Goal: Transaction & Acquisition: Book appointment/travel/reservation

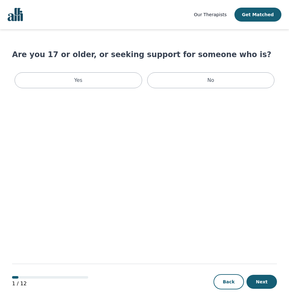
click at [129, 80] on div "Yes" at bounding box center [78, 80] width 127 height 16
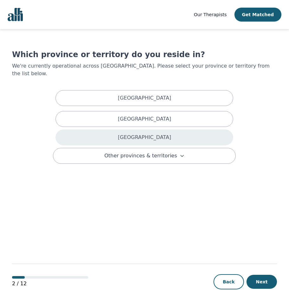
click at [144, 133] on p "[GEOGRAPHIC_DATA]" at bounding box center [144, 137] width 53 height 8
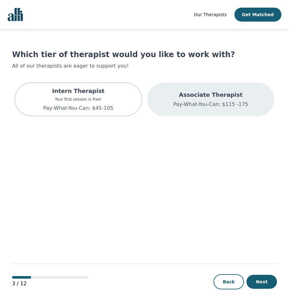
click at [183, 89] on div "Associate Therapist Pay-What-You-Can: $115 -175" at bounding box center [210, 99] width 127 height 34
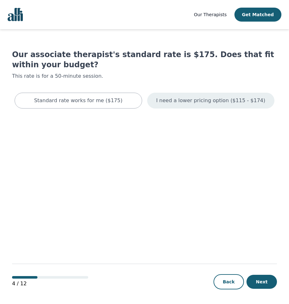
click at [184, 97] on p "I need a lower pricing option ($115 - $174)" at bounding box center [210, 101] width 109 height 8
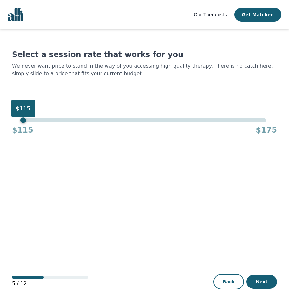
drag, startPoint x: 266, startPoint y: 120, endPoint x: 30, endPoint y: 118, distance: 236.4
click at [7, 119] on div "Our Therapists Get Matched Select a session rate that works for you We never wa…" at bounding box center [144, 152] width 289 height 304
click at [265, 278] on button "Next" at bounding box center [261, 281] width 30 height 14
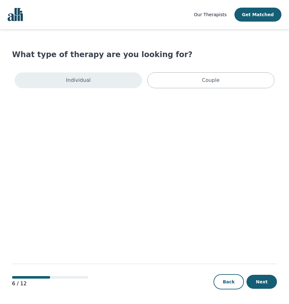
click at [133, 81] on div "Individual" at bounding box center [78, 80] width 127 height 16
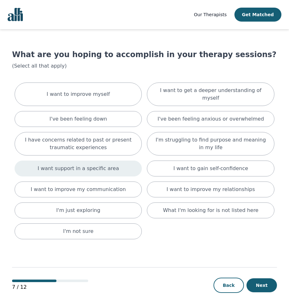
click at [109, 164] on p "I want support in a specific area" at bounding box center [77, 168] width 81 height 8
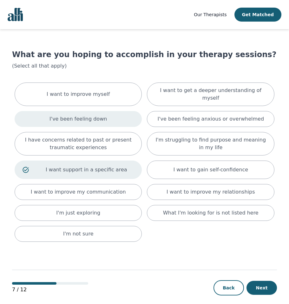
click at [99, 115] on p "I've been feeling down" at bounding box center [77, 119] width 57 height 8
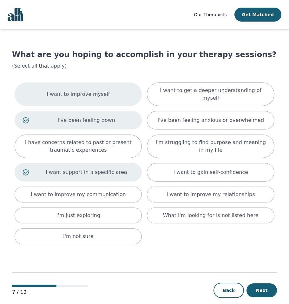
click at [97, 91] on p "I want to improve myself" at bounding box center [78, 94] width 63 height 8
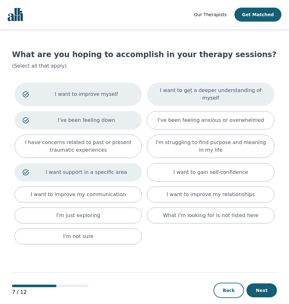
click at [185, 89] on p "I want to get a deeper understanding of myself" at bounding box center [211, 93] width 112 height 15
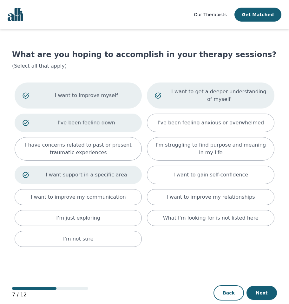
drag, startPoint x: 259, startPoint y: 294, endPoint x: 246, endPoint y: 279, distance: 20.7
click at [259, 294] on button "Next" at bounding box center [261, 292] width 30 height 14
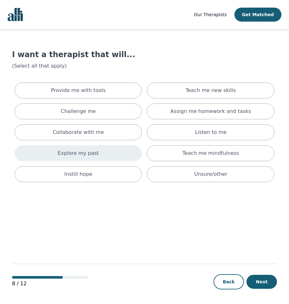
click at [90, 153] on p "Explore my past" at bounding box center [78, 153] width 41 height 8
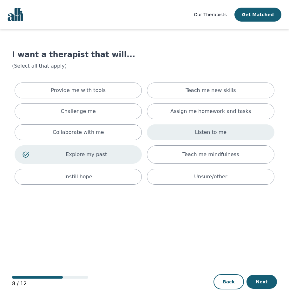
click at [197, 125] on div "Listen to me" at bounding box center [210, 132] width 127 height 16
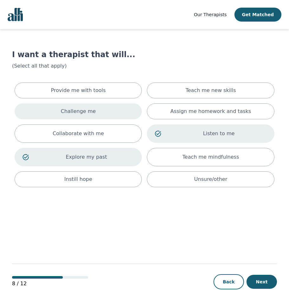
click at [98, 105] on div "Challenge me" at bounding box center [78, 111] width 127 height 16
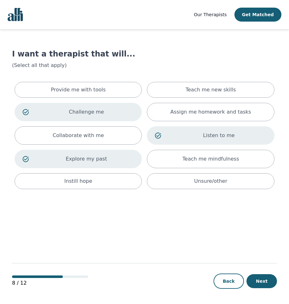
scroll to position [1, 0]
click at [257, 285] on button "Next" at bounding box center [261, 281] width 30 height 14
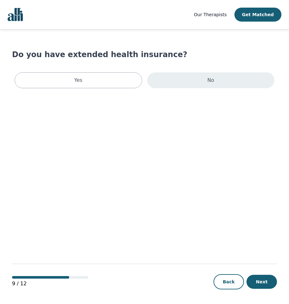
click at [177, 84] on div "No" at bounding box center [210, 80] width 127 height 16
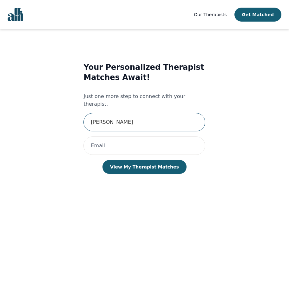
type input "[PERSON_NAME]"
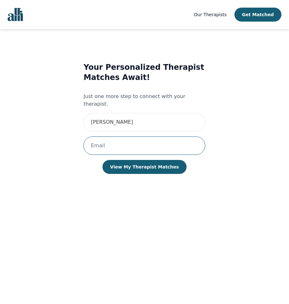
paste input "[EMAIL_ADDRESS][DOMAIN_NAME]"
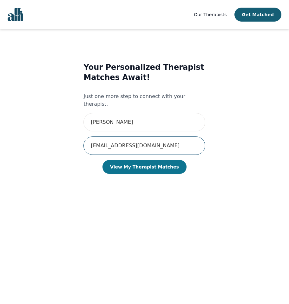
type input "[EMAIL_ADDRESS][DOMAIN_NAME]"
click at [144, 160] on button "View My Therapist Matches" at bounding box center [144, 167] width 84 height 14
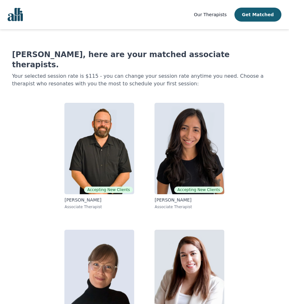
click at [215, 16] on span "Our Therapists" at bounding box center [210, 14] width 33 height 5
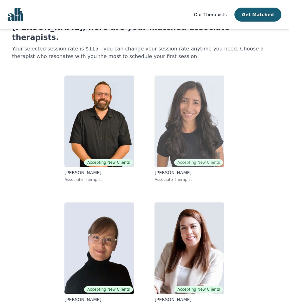
click at [189, 116] on img at bounding box center [189, 120] width 70 height 91
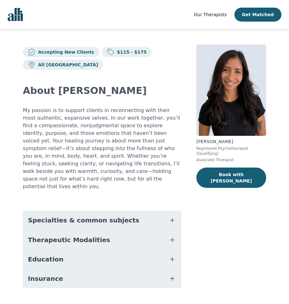
scroll to position [7, 0]
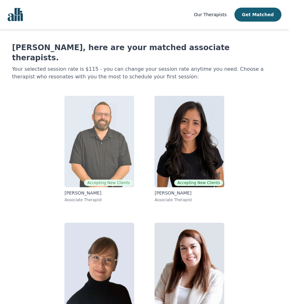
click at [98, 144] on img at bounding box center [99, 141] width 70 height 91
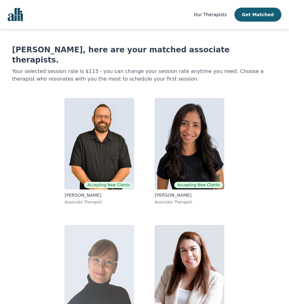
click at [122, 239] on img at bounding box center [99, 270] width 70 height 91
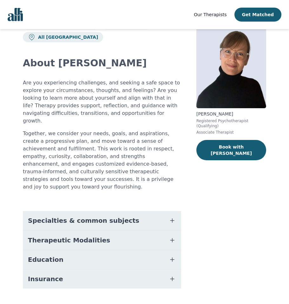
scroll to position [27, 0]
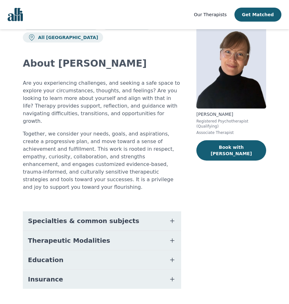
click at [66, 269] on button "Insurance" at bounding box center [102, 278] width 158 height 19
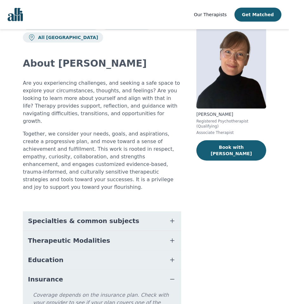
click at [73, 250] on button "Education" at bounding box center [102, 259] width 158 height 19
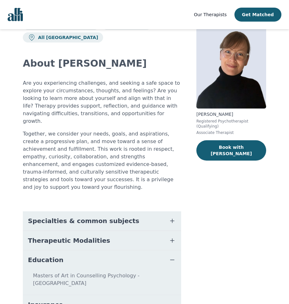
click at [78, 234] on button "Therapeutic Modalities" at bounding box center [102, 240] width 158 height 19
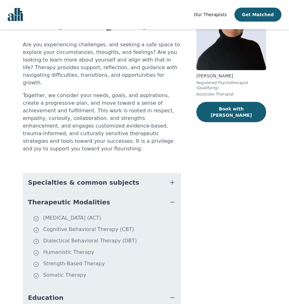
scroll to position [96, 0]
